Goal: Task Accomplishment & Management: Use online tool/utility

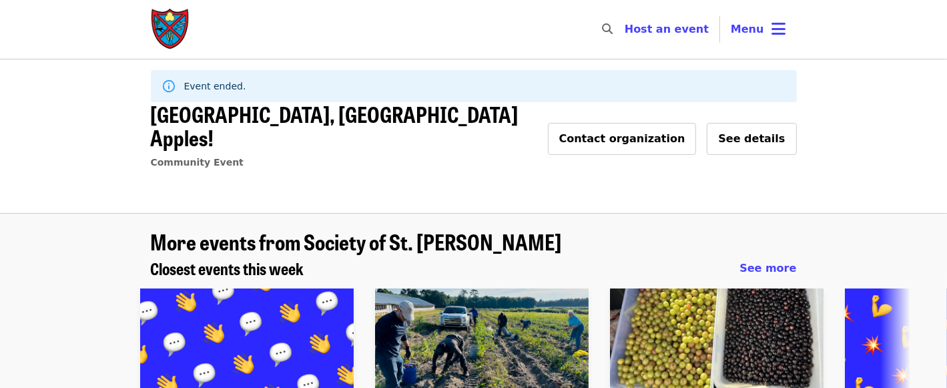
click at [168, 29] on img "Main navigation" at bounding box center [171, 29] width 40 height 43
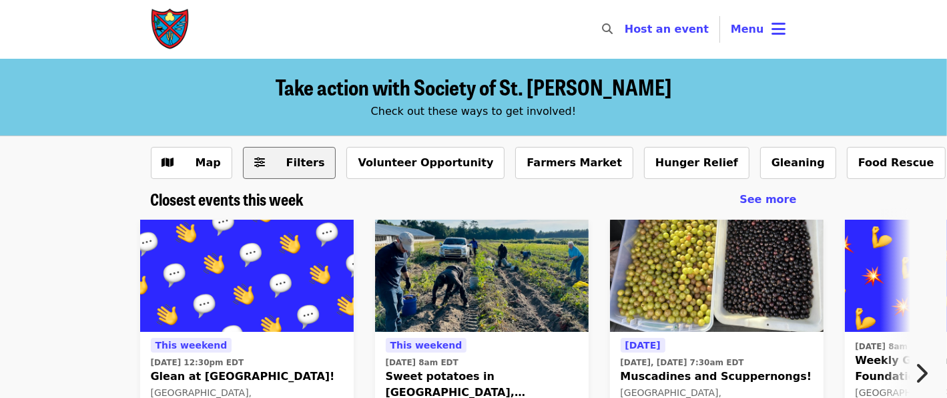
click at [280, 160] on span "Filters" at bounding box center [299, 163] width 52 height 16
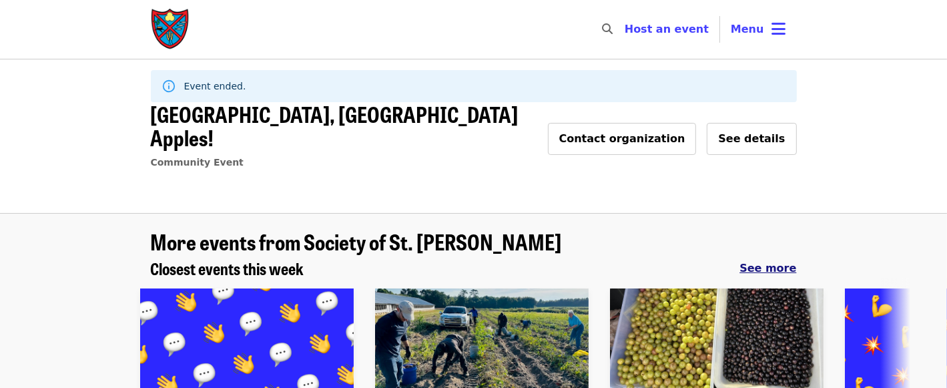
click at [766, 262] on span "See more" at bounding box center [768, 268] width 57 height 13
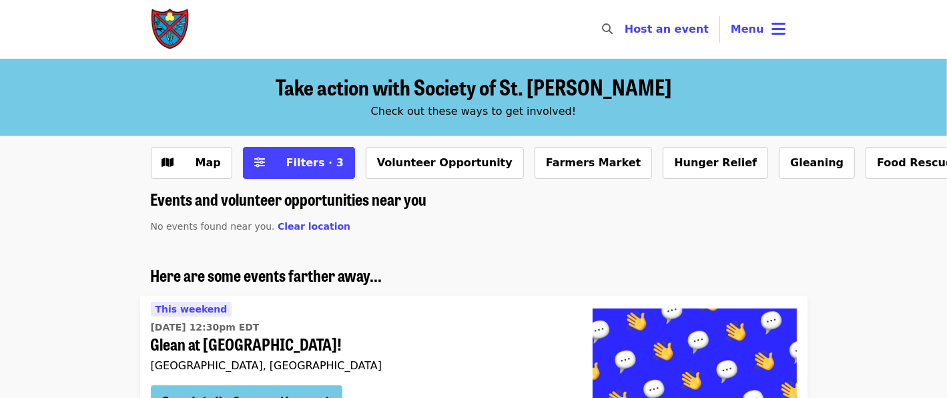
scroll to position [67, 0]
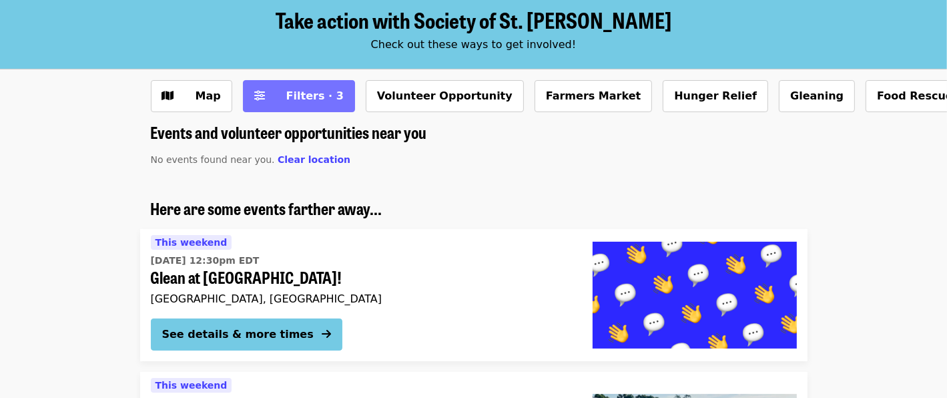
click at [264, 105] on button "Filters · 3" at bounding box center [299, 96] width 112 height 32
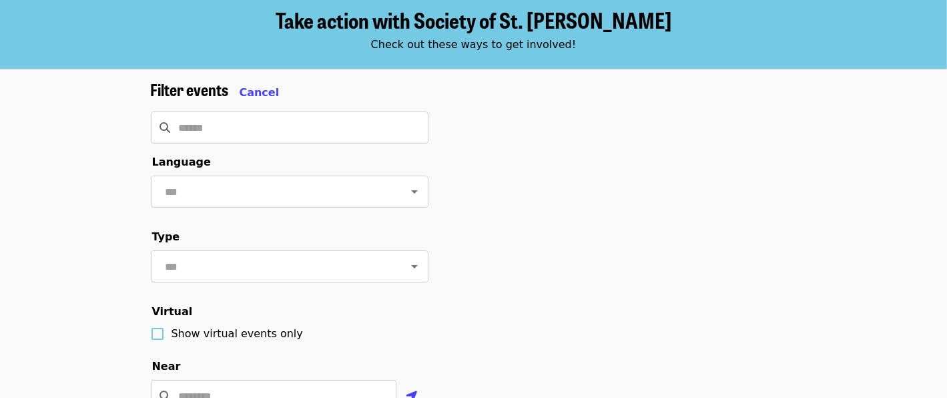
scroll to position [267, 0]
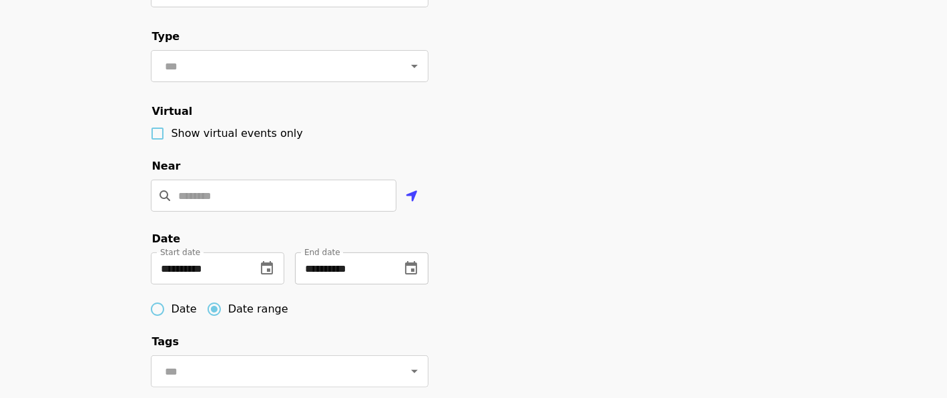
click at [411, 276] on icon "change date" at bounding box center [411, 268] width 16 height 16
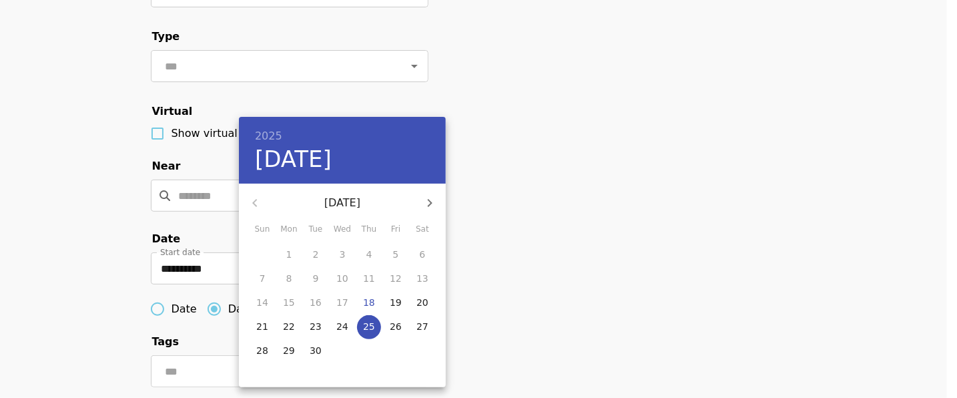
click at [430, 204] on icon "button" at bounding box center [430, 203] width 5 height 8
drag, startPoint x: 258, startPoint y: 373, endPoint x: 342, endPoint y: 334, distance: 92.9
click at [258, 373] on p "30" at bounding box center [262, 374] width 12 height 13
type input "**********"
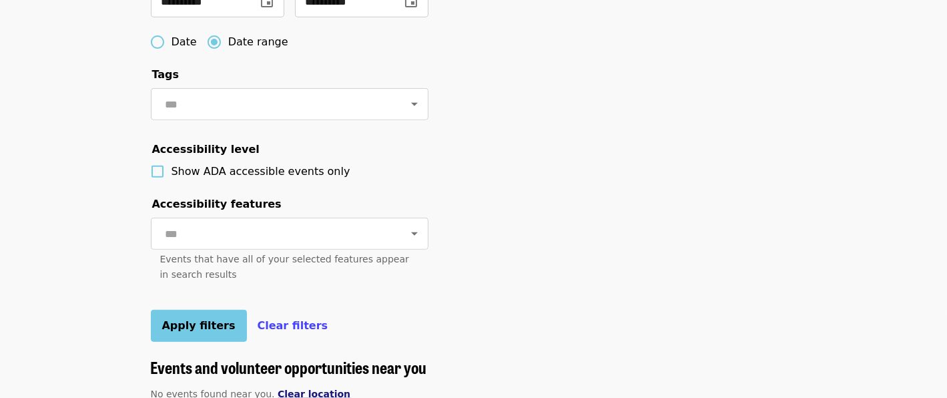
scroll to position [668, 0]
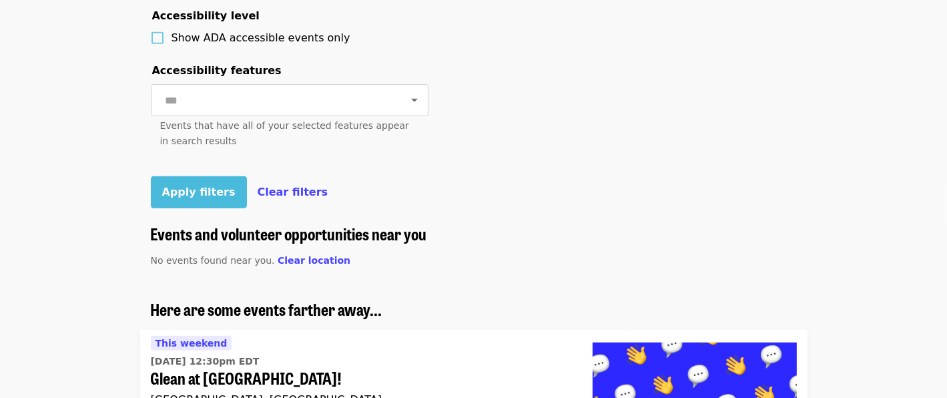
click at [186, 198] on span "Apply filters" at bounding box center [198, 192] width 73 height 13
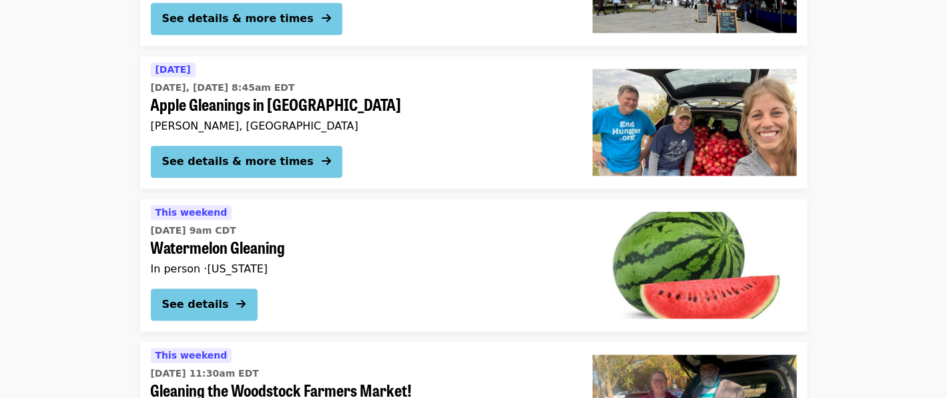
scroll to position [2218, 0]
